Goal: Complete application form

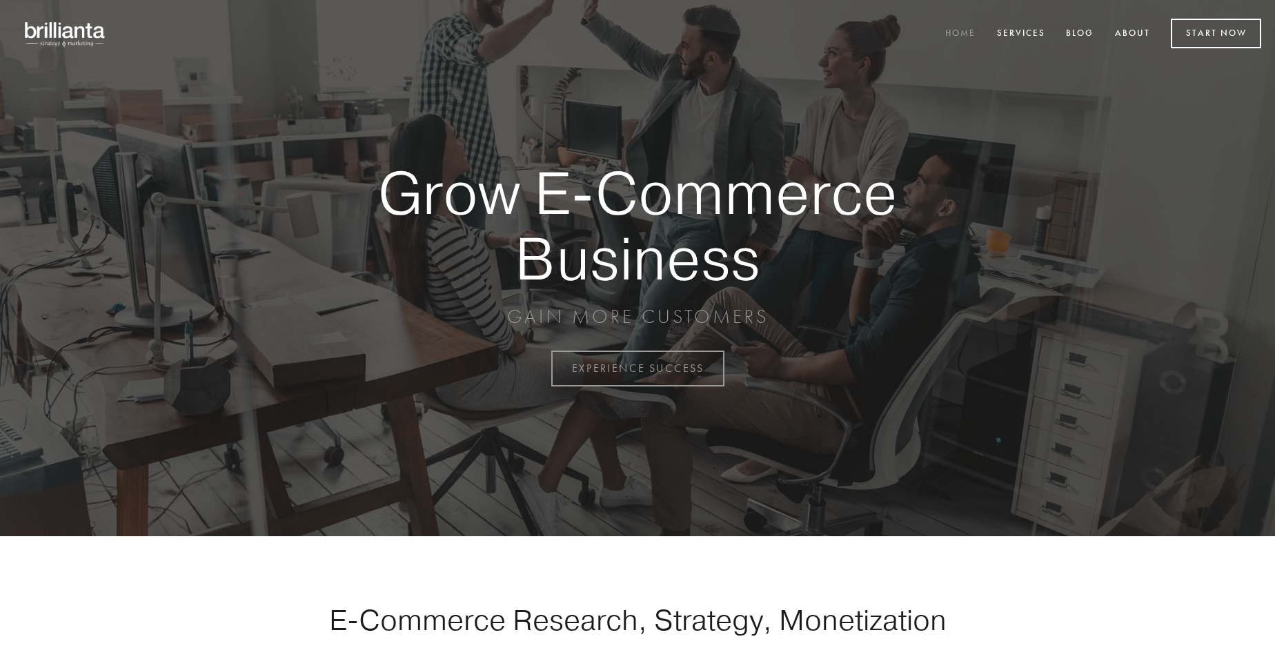
scroll to position [3616, 0]
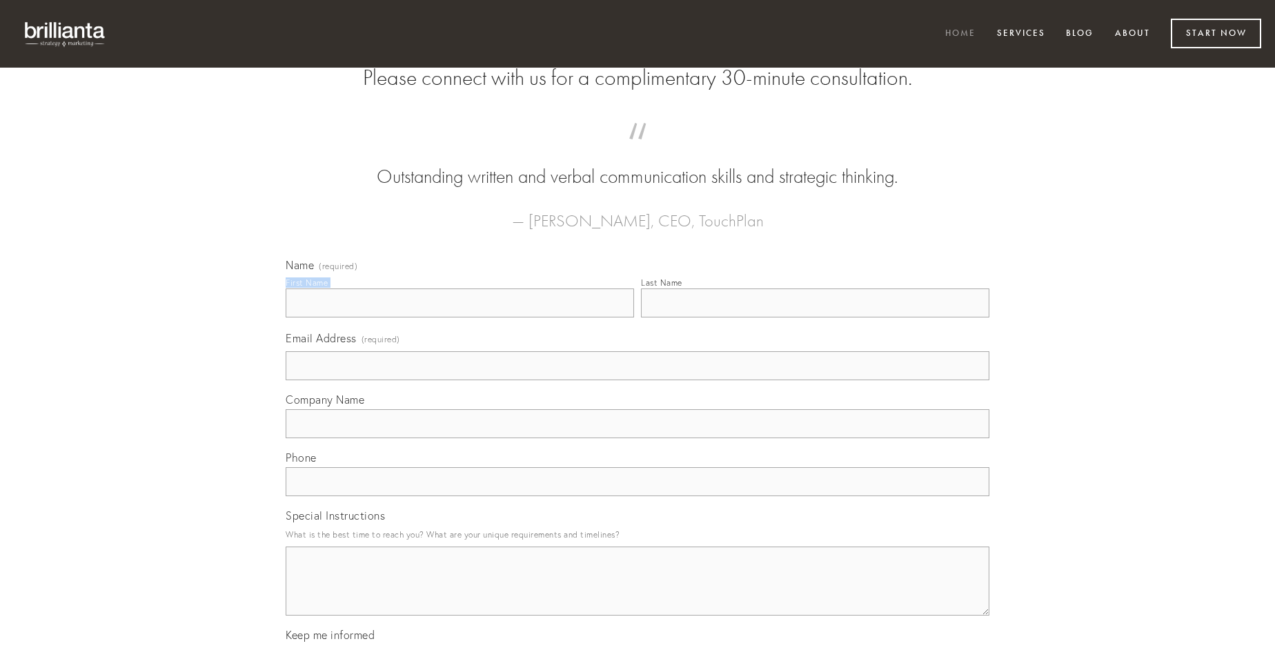
type input "[PERSON_NAME]"
click at [815, 317] on input "Last Name" at bounding box center [815, 302] width 348 height 29
type input "[PERSON_NAME]"
click at [637, 380] on input "Email Address (required)" at bounding box center [638, 365] width 704 height 29
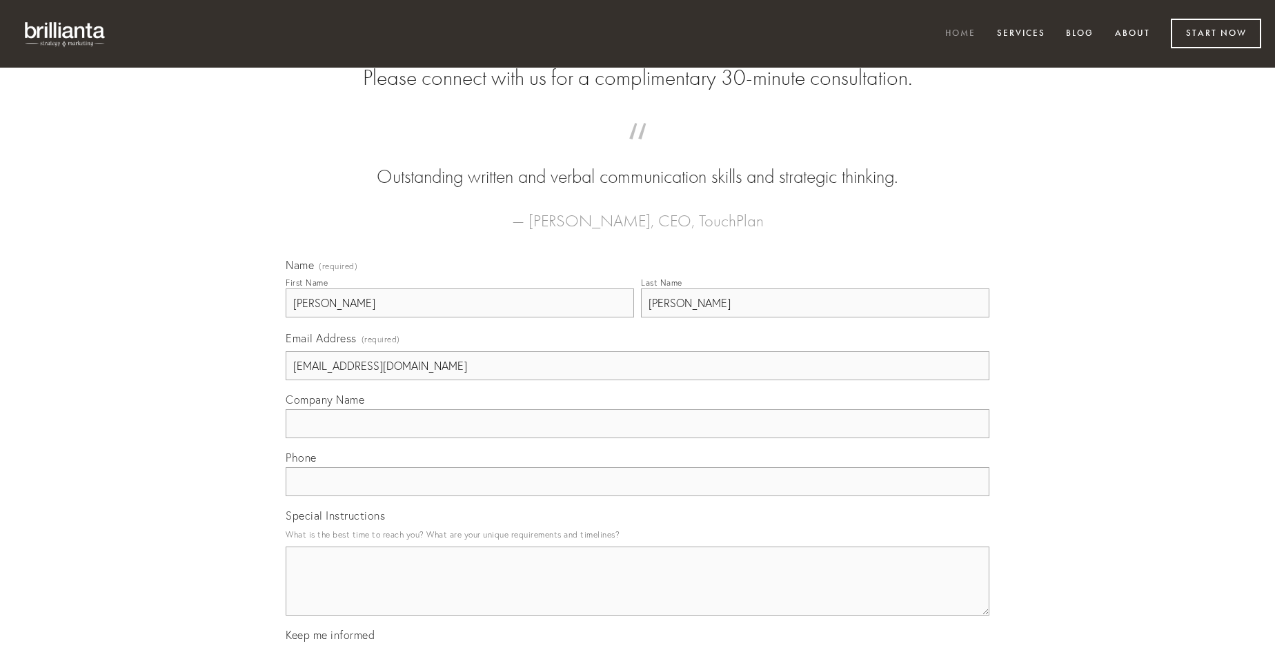
type input "[EMAIL_ADDRESS][DOMAIN_NAME]"
click at [637, 438] on input "Company Name" at bounding box center [638, 423] width 704 height 29
type input "tubineus"
click at [637, 496] on input "text" at bounding box center [638, 481] width 704 height 29
click at [637, 593] on textarea "Special Instructions" at bounding box center [638, 580] width 704 height 69
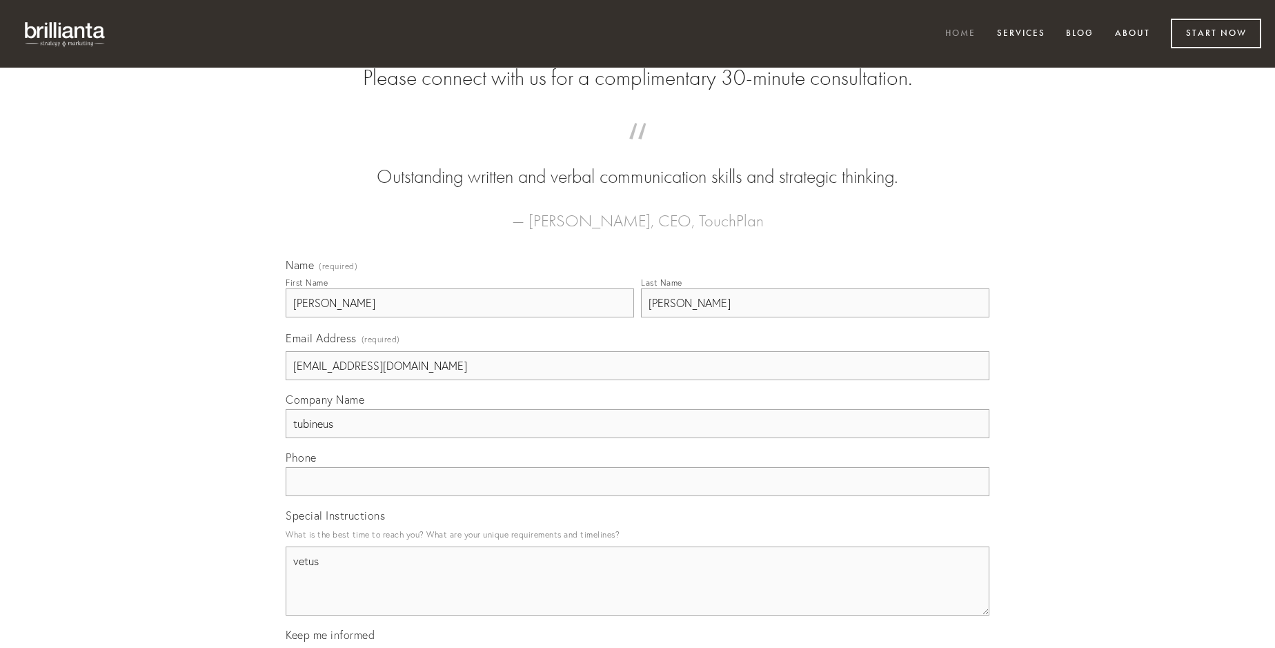
type textarea "vetus"
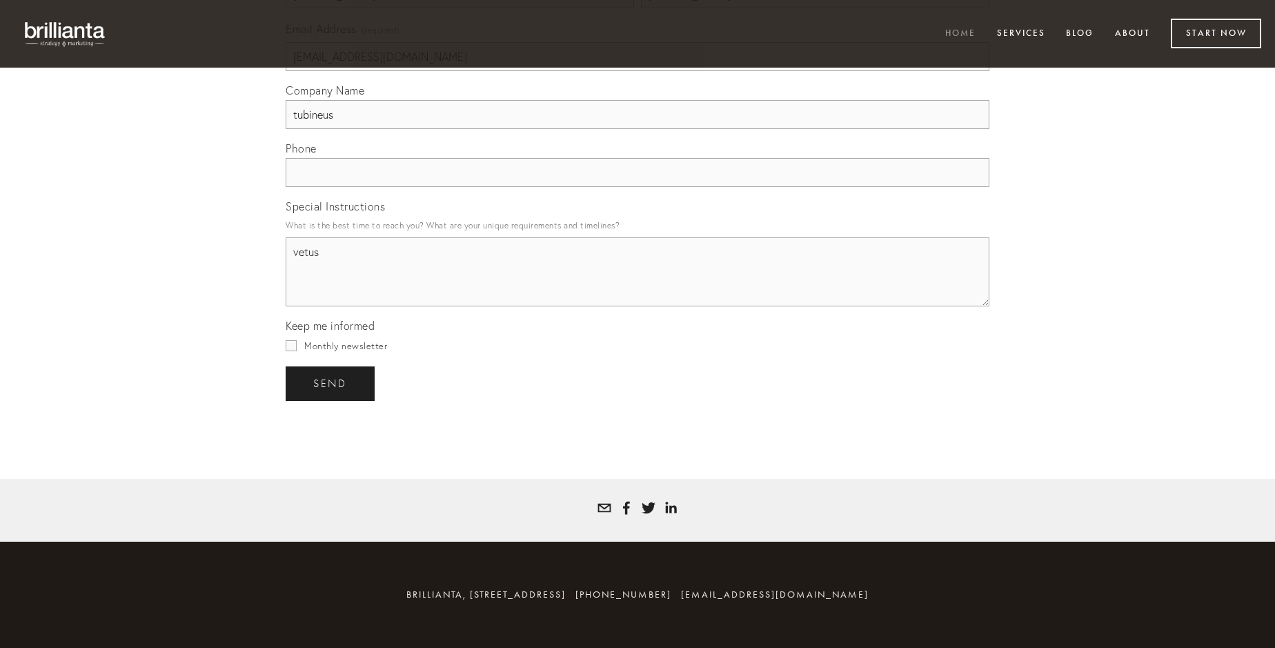
click at [331, 383] on span "send" at bounding box center [330, 383] width 34 height 12
